Goal: Find specific page/section: Find specific page/section

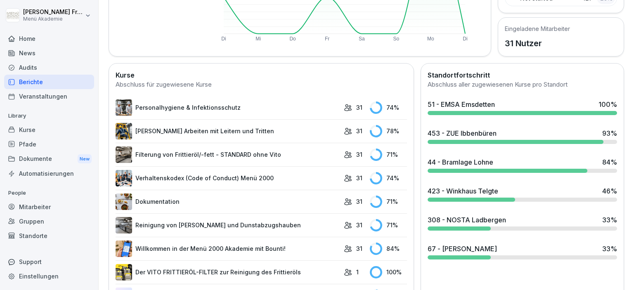
scroll to position [238, 0]
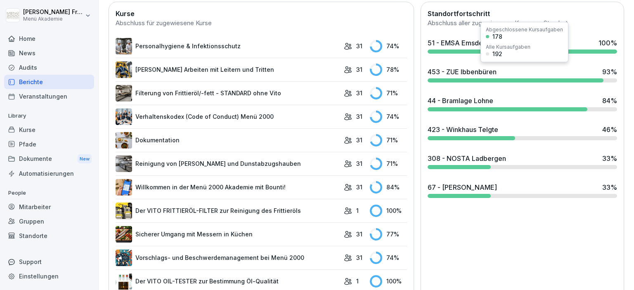
click at [473, 67] on div "453 - ZUE Ibbenbüren" at bounding box center [461, 72] width 69 height 10
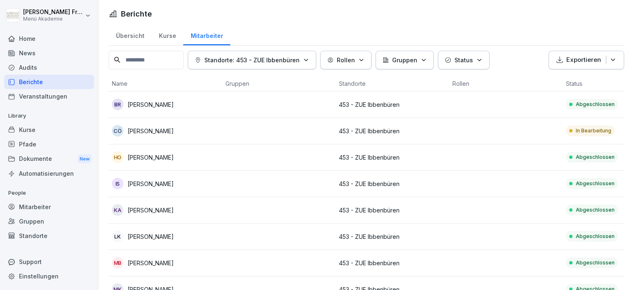
click at [40, 83] on div "Berichte" at bounding box center [49, 82] width 90 height 14
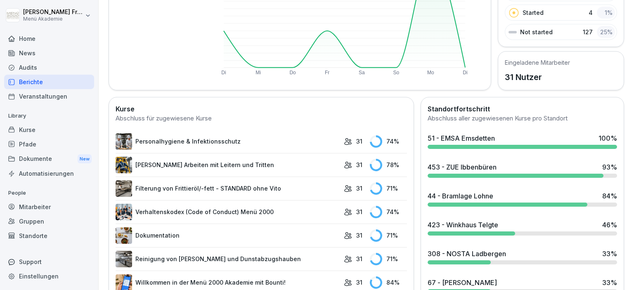
scroll to position [190, 0]
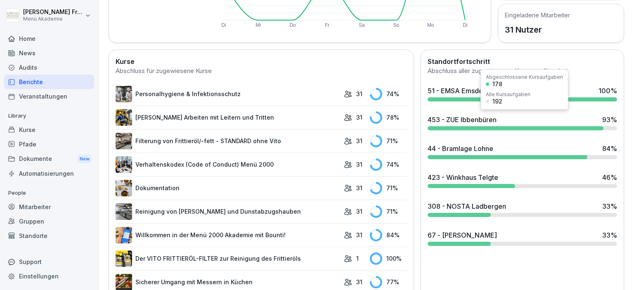
click at [463, 122] on div "453 - ZUE Ibbenbüren" at bounding box center [461, 120] width 69 height 10
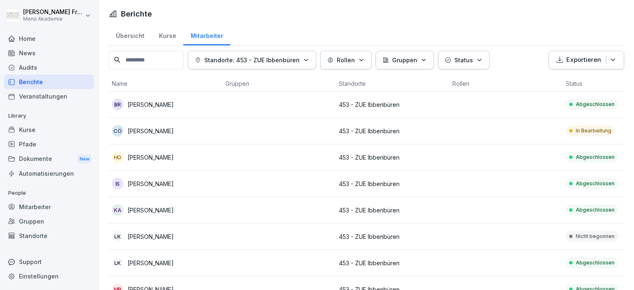
click at [143, 236] on p "[PERSON_NAME]" at bounding box center [150, 236] width 46 height 9
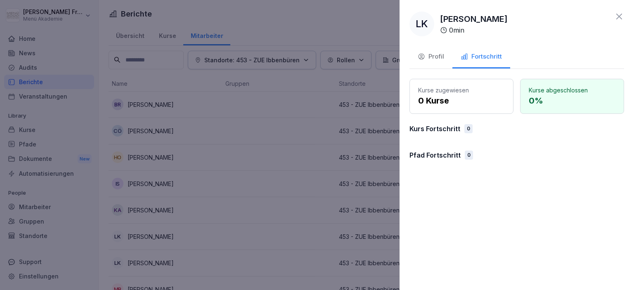
click at [618, 17] on icon at bounding box center [619, 17] width 10 height 10
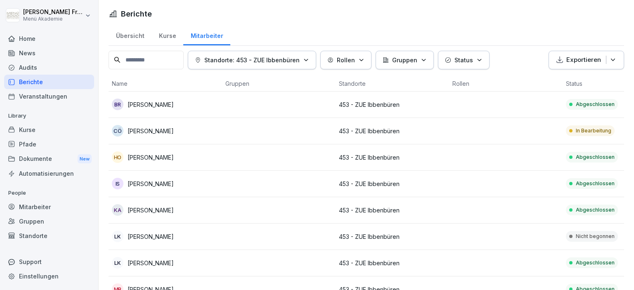
click at [146, 106] on p "[PERSON_NAME]" at bounding box center [150, 104] width 46 height 9
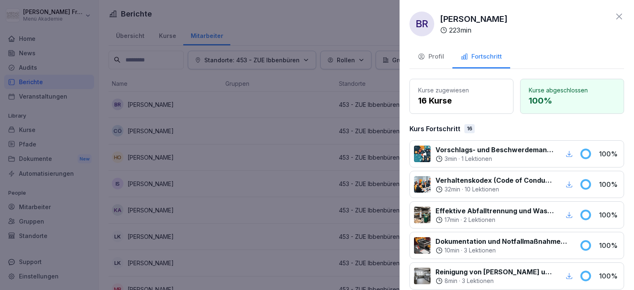
click at [435, 56] on div "Profil" at bounding box center [430, 56] width 26 height 9
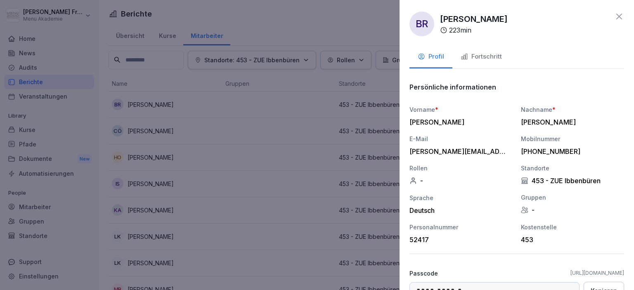
click at [619, 18] on icon at bounding box center [619, 17] width 10 height 10
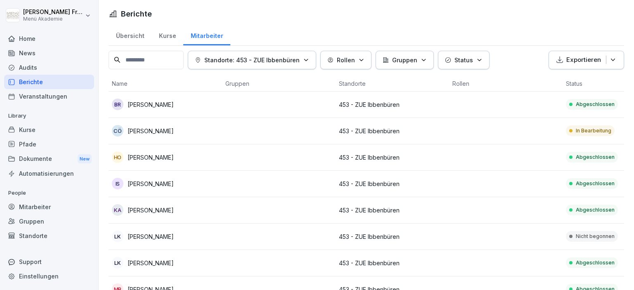
click at [157, 160] on p "[PERSON_NAME]" at bounding box center [150, 157] width 46 height 9
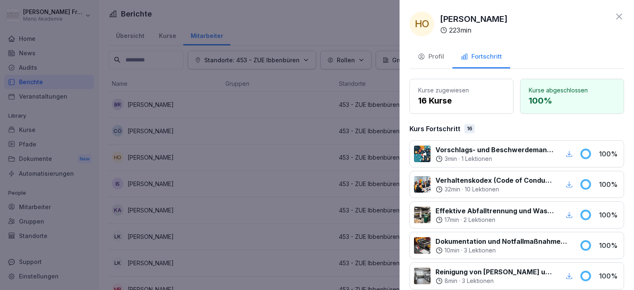
click at [153, 144] on div at bounding box center [317, 145] width 634 height 290
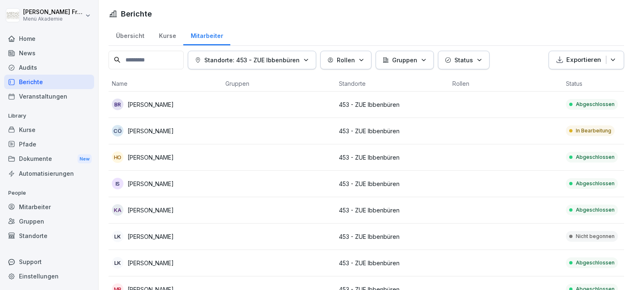
click at [151, 105] on p "[PERSON_NAME]" at bounding box center [150, 104] width 46 height 9
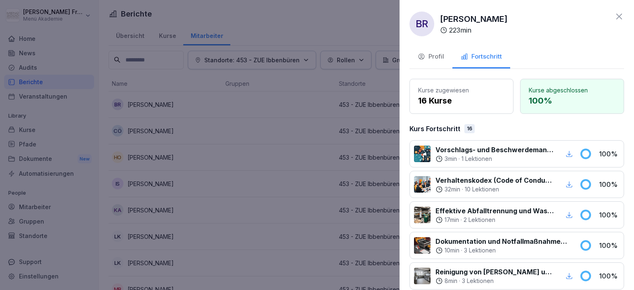
click at [149, 156] on div at bounding box center [317, 145] width 634 height 290
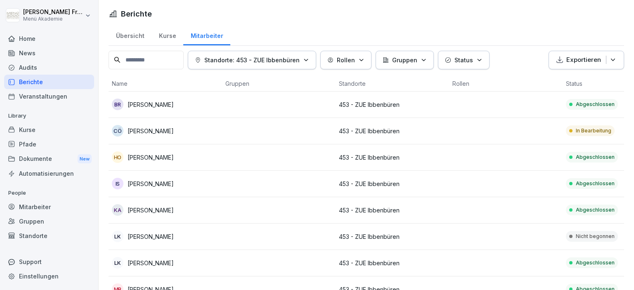
click at [147, 186] on p "[PERSON_NAME]" at bounding box center [150, 183] width 46 height 9
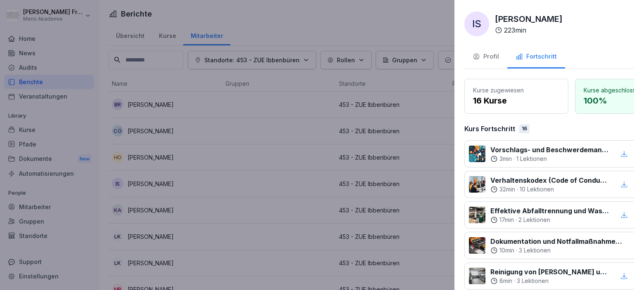
click at [147, 186] on div at bounding box center [317, 145] width 634 height 290
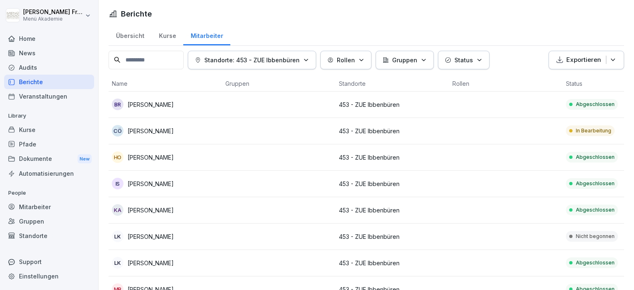
click at [148, 209] on p "[PERSON_NAME]" at bounding box center [150, 210] width 46 height 9
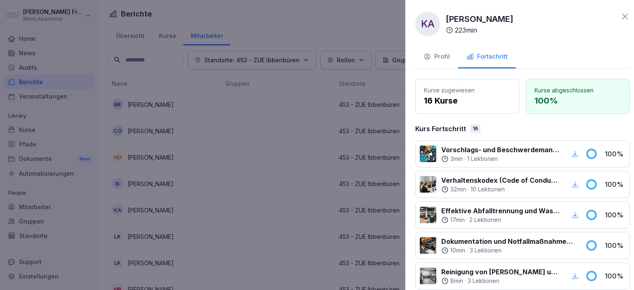
click at [148, 209] on div at bounding box center [317, 145] width 634 height 290
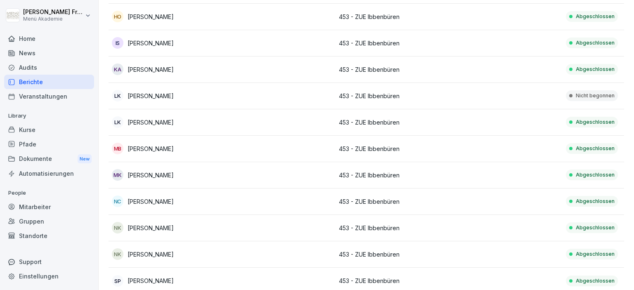
scroll to position [142, 0]
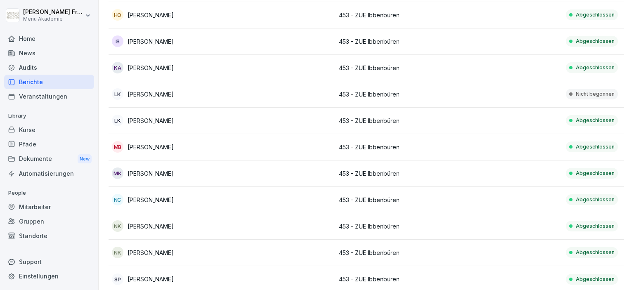
click at [156, 120] on p "[PERSON_NAME]" at bounding box center [150, 120] width 46 height 9
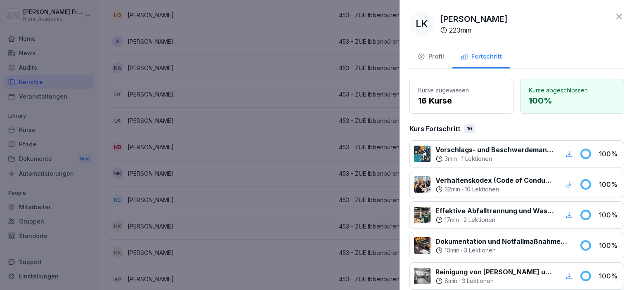
click at [440, 56] on div "Profil" at bounding box center [430, 56] width 26 height 9
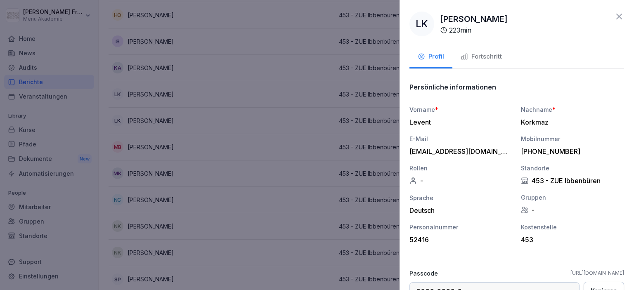
click at [165, 187] on div at bounding box center [317, 145] width 634 height 290
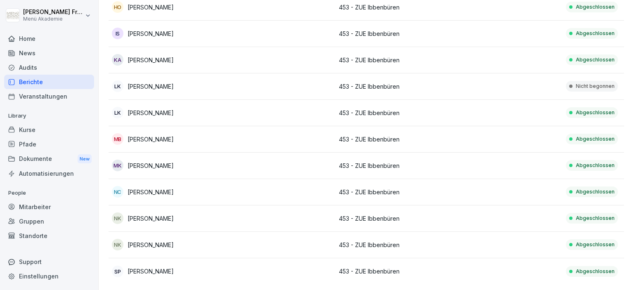
click at [163, 193] on p "[PERSON_NAME]" at bounding box center [150, 192] width 46 height 9
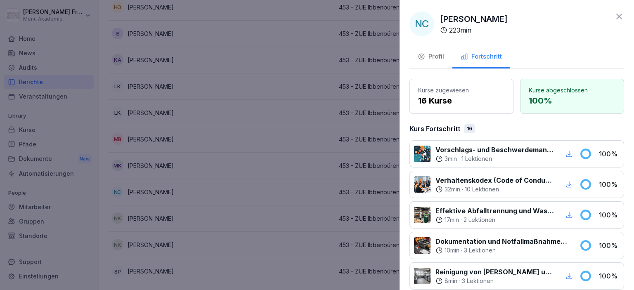
click at [163, 193] on div at bounding box center [317, 145] width 634 height 290
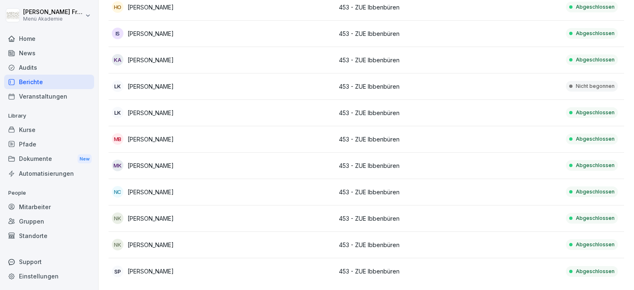
click at [159, 217] on p "[PERSON_NAME]" at bounding box center [150, 218] width 46 height 9
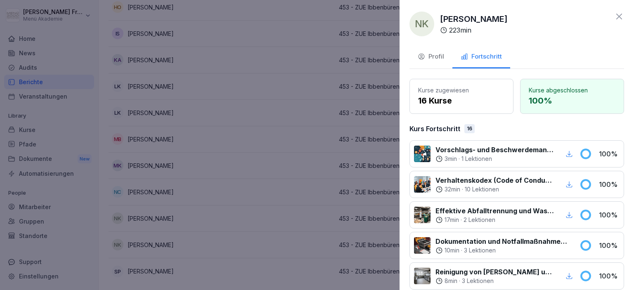
click at [159, 217] on div at bounding box center [317, 145] width 634 height 290
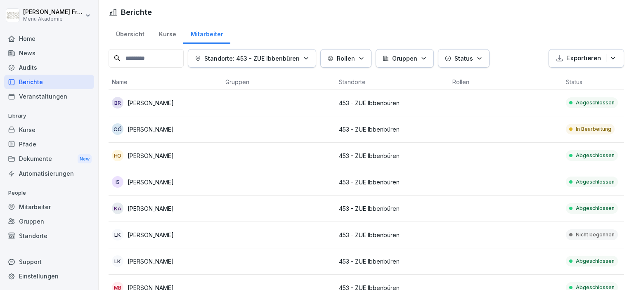
scroll to position [0, 0]
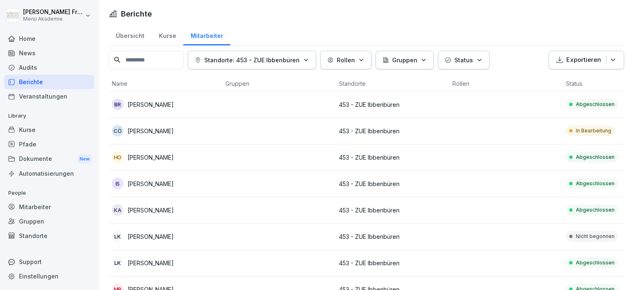
click at [38, 81] on div "Berichte" at bounding box center [49, 82] width 90 height 14
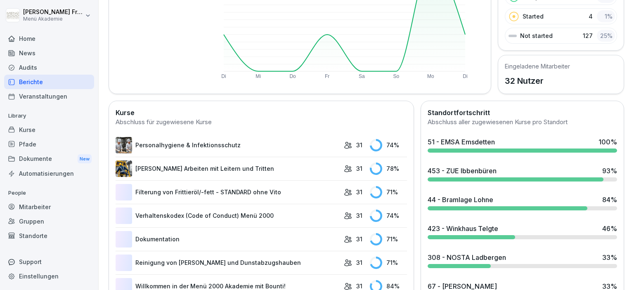
scroll to position [142, 0]
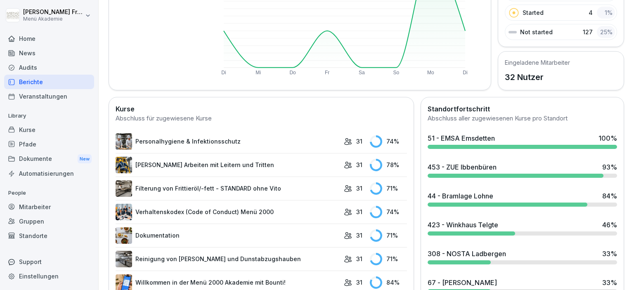
click at [459, 170] on div "453 - ZUE Ibbenbüren" at bounding box center [461, 167] width 69 height 10
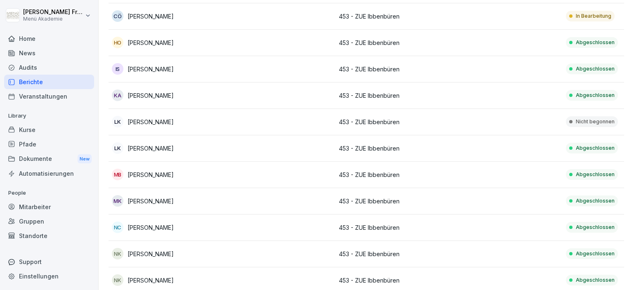
scroll to position [150, 0]
